Goal: Task Accomplishment & Management: Manage account settings

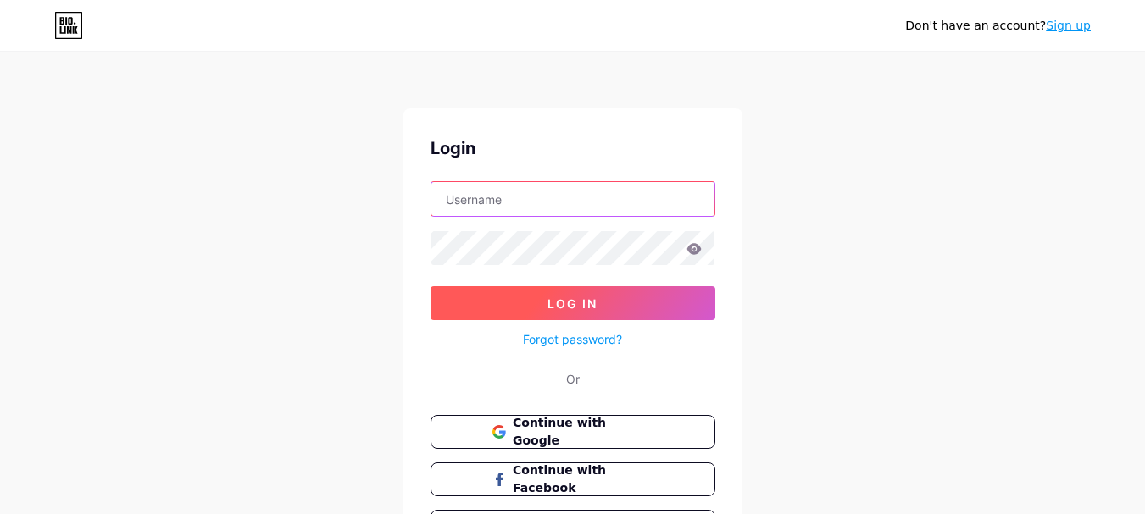
type input "[EMAIL_ADDRESS][DOMAIN_NAME]"
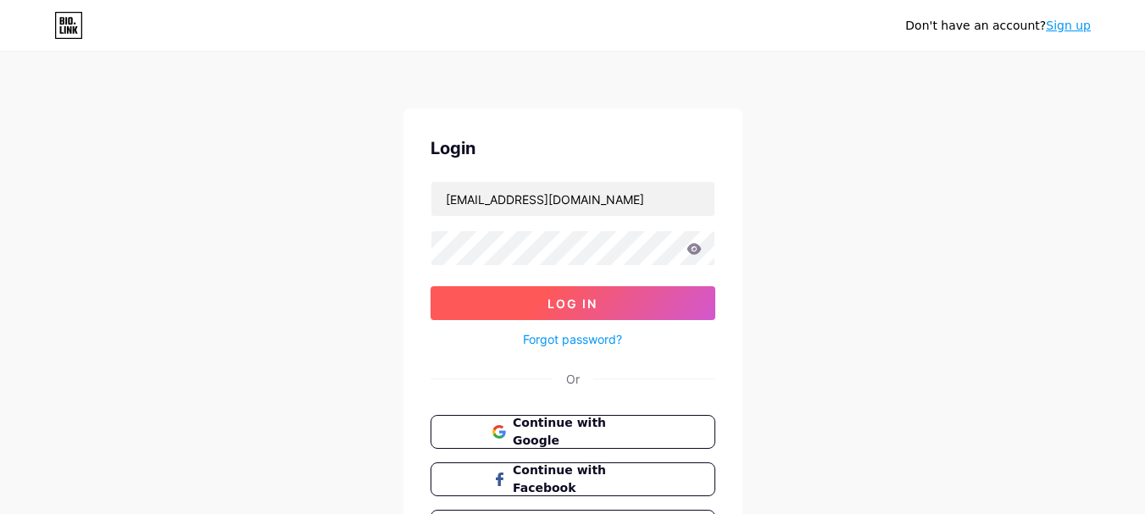
click at [501, 303] on button "Log In" at bounding box center [572, 303] width 285 height 34
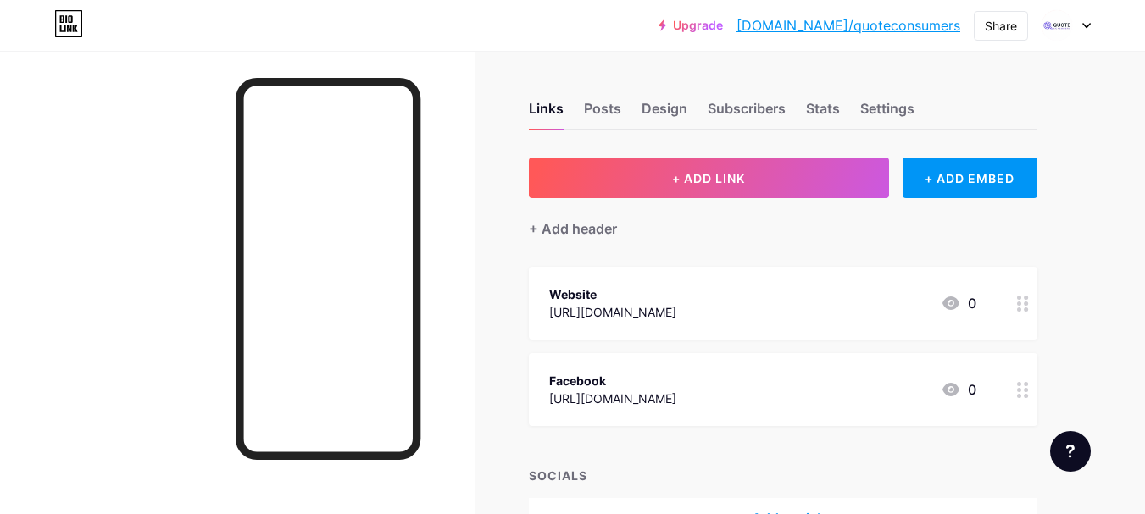
click at [818, 306] on div "Website [URL][DOMAIN_NAME] 0" at bounding box center [762, 303] width 427 height 39
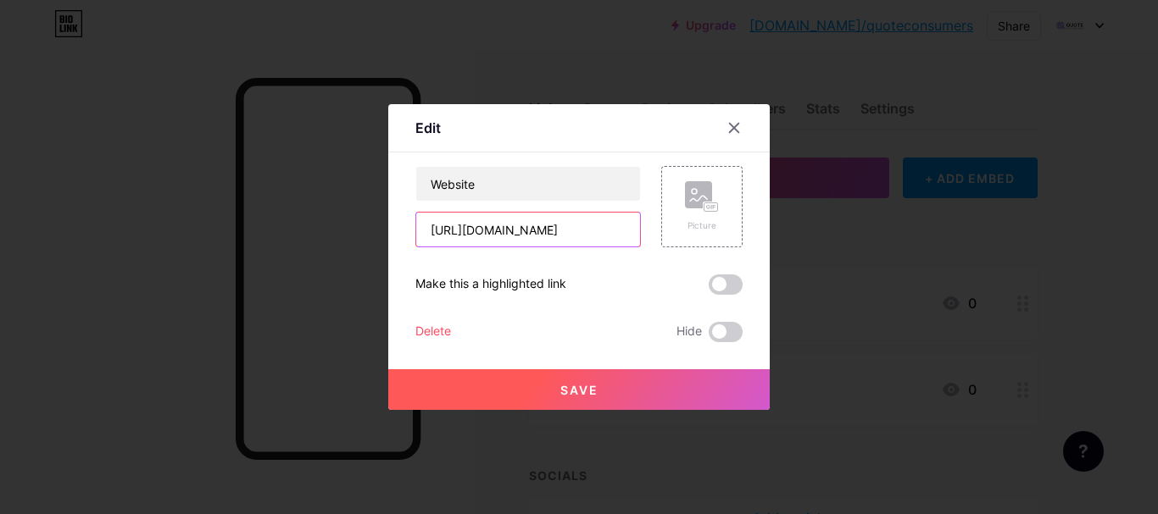
click at [618, 230] on input "[URL][DOMAIN_NAME]" at bounding box center [528, 230] width 224 height 34
type input "[URL][DOMAIN_NAME]"
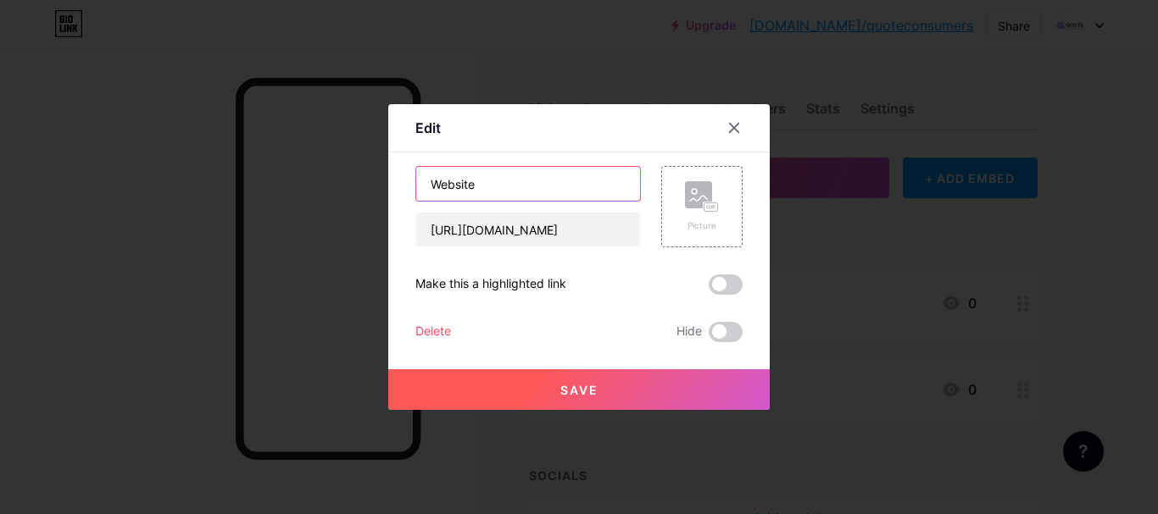
click at [591, 177] on input "Website" at bounding box center [528, 184] width 224 height 34
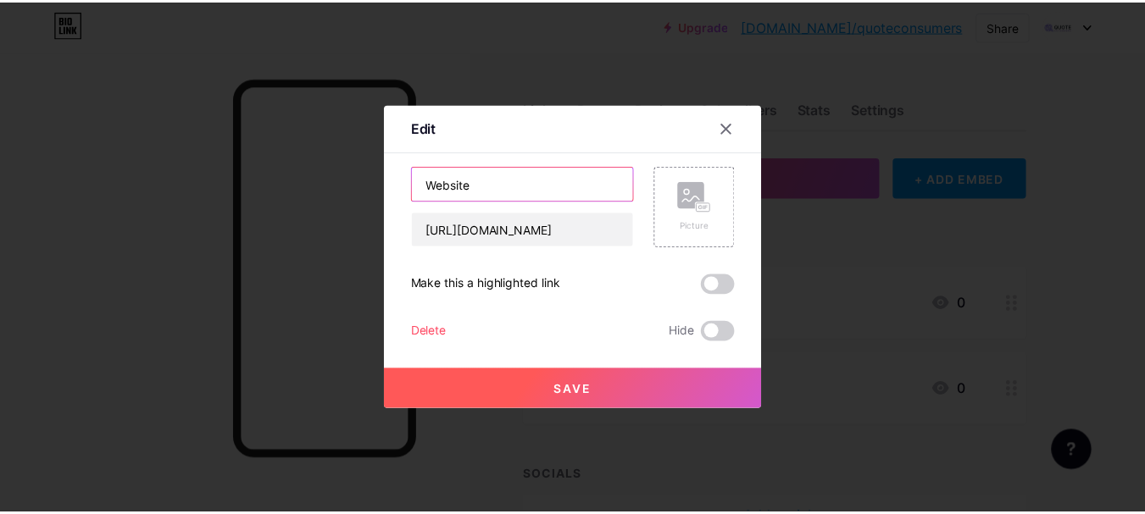
scroll to position [0, 0]
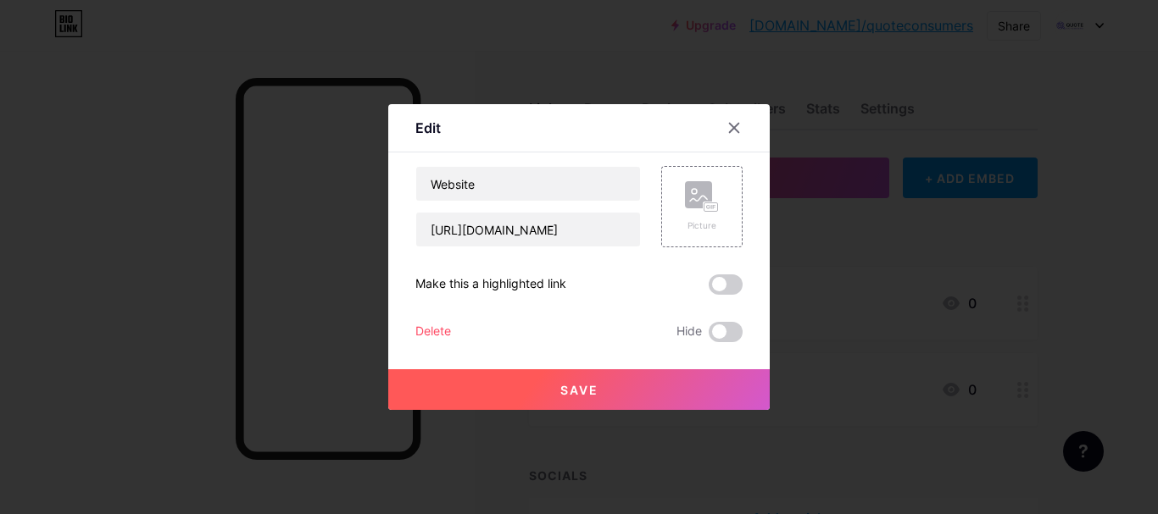
click at [576, 381] on button "Save" at bounding box center [578, 389] width 381 height 41
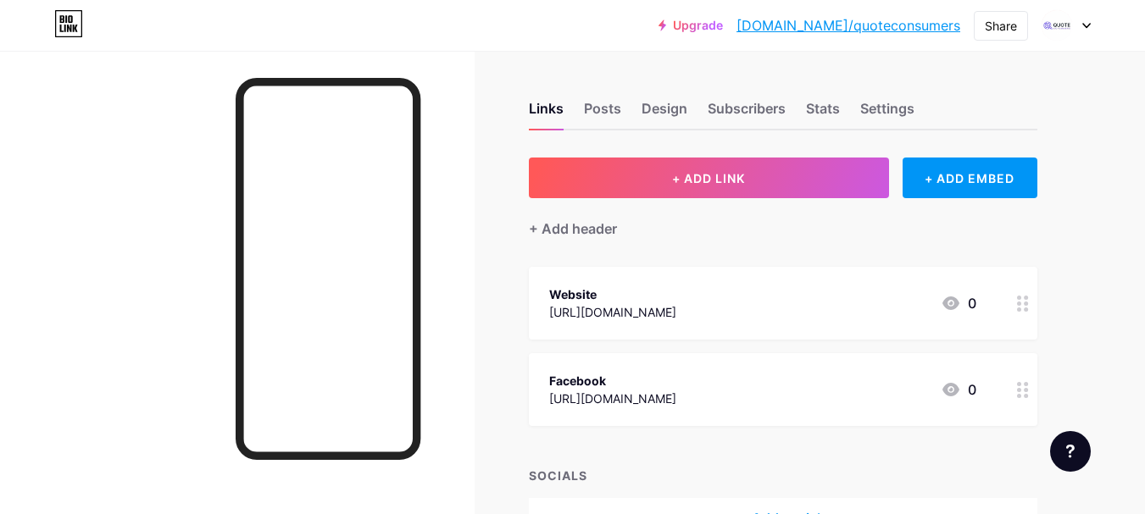
click at [1079, 25] on div at bounding box center [1065, 25] width 49 height 31
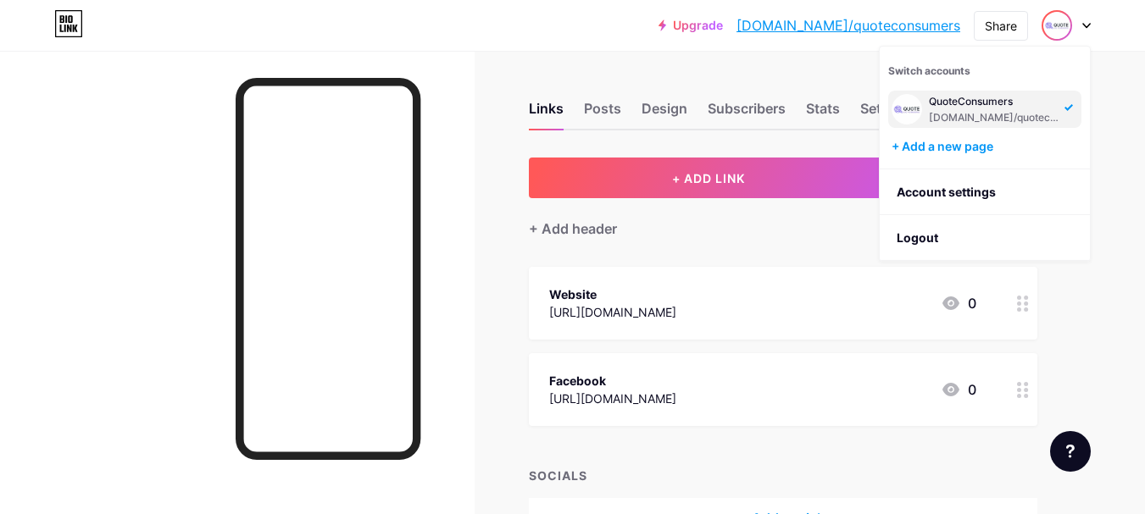
click at [954, 112] on div "[DOMAIN_NAME]/quoteconsumers" at bounding box center [994, 118] width 131 height 14
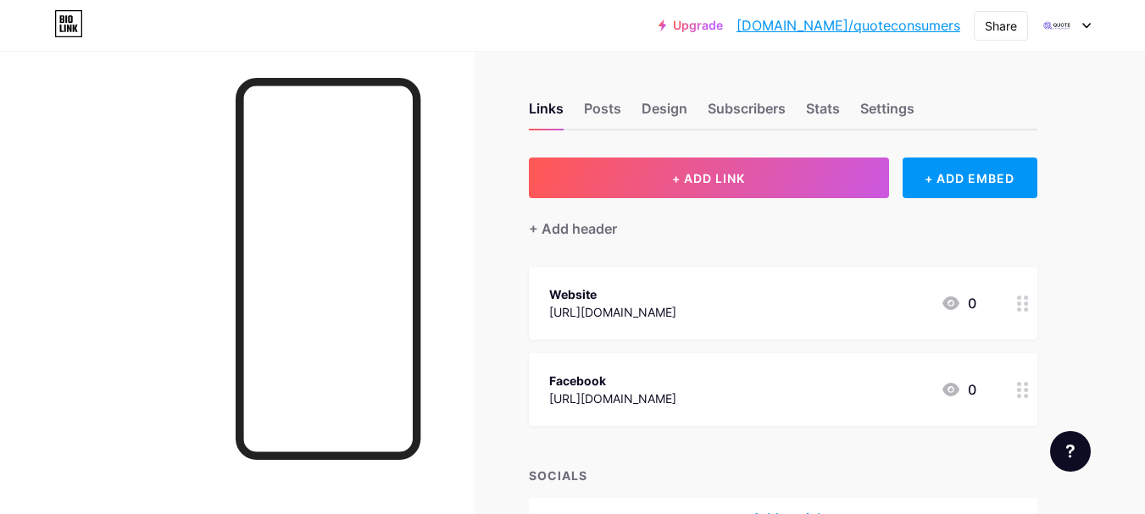
click at [877, 31] on link "[DOMAIN_NAME]/quoteconsumers" at bounding box center [848, 25] width 224 height 20
